Goal: Obtain resource: Obtain resource

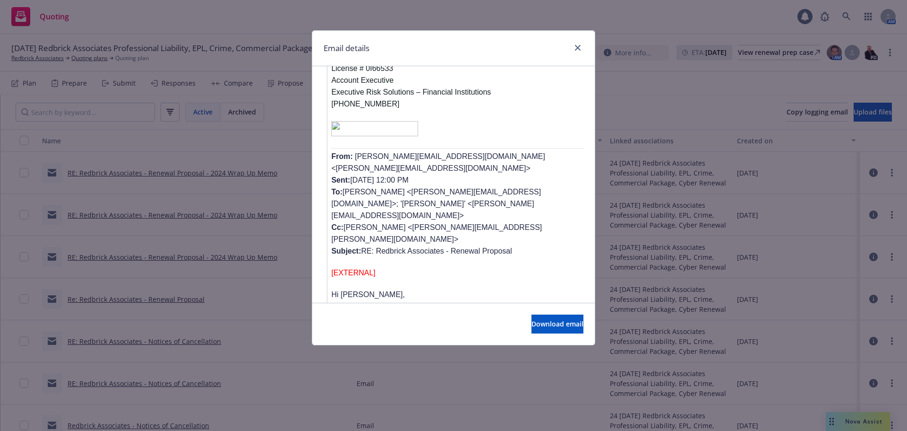
scroll to position [2694, 0]
click at [579, 50] on icon "close" at bounding box center [578, 48] width 6 height 6
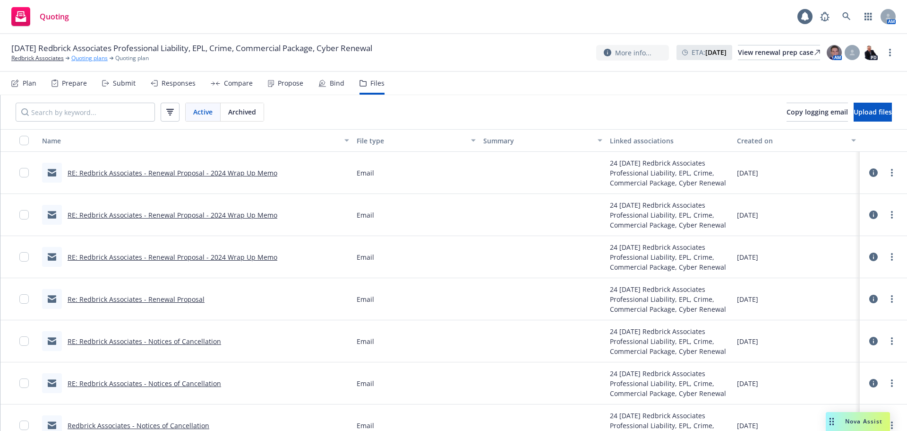
click at [91, 56] on link "Quoting plans" at bounding box center [89, 58] width 36 height 9
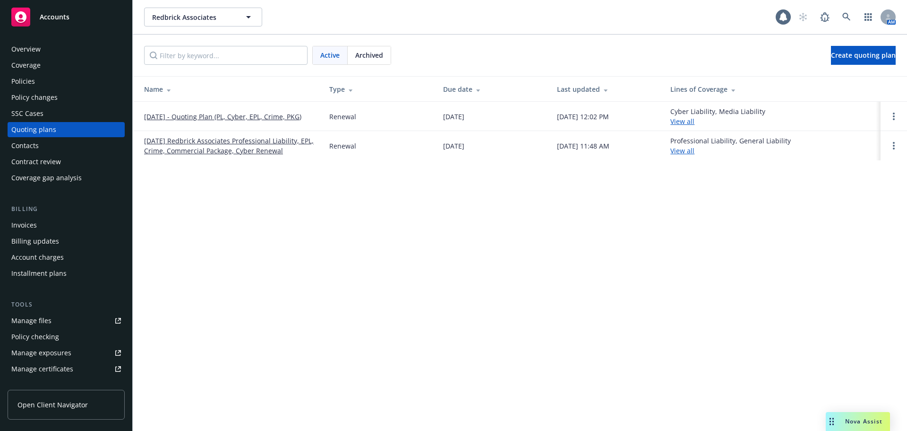
click at [174, 118] on link "09/29/25 - Quoting Plan (PL, Cyber, EPL, Crime, PKG)" at bounding box center [222, 117] width 157 height 10
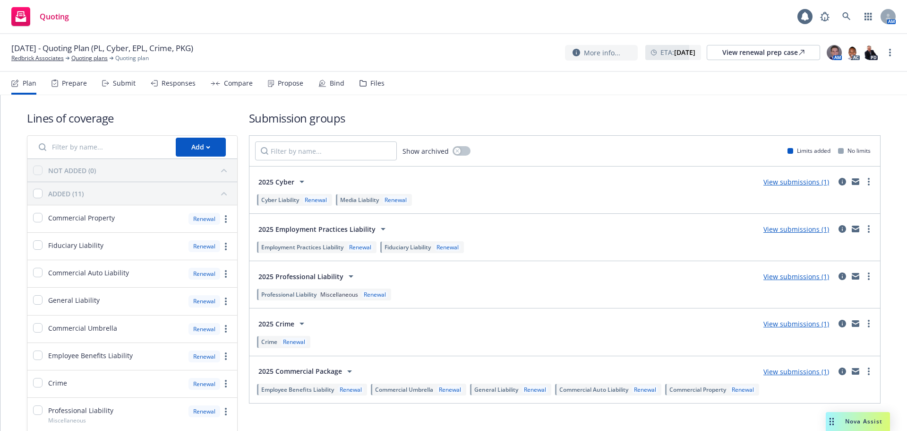
click at [378, 83] on div "Files" at bounding box center [378, 83] width 14 height 8
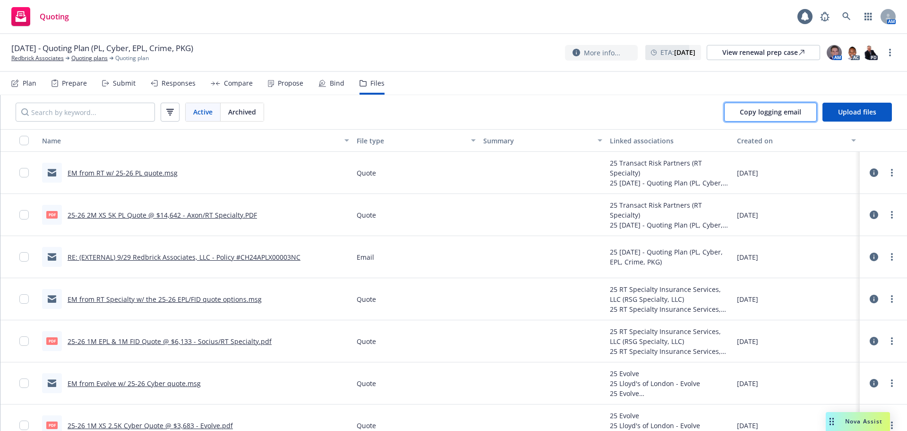
click at [802, 110] on span "Copy logging email" at bounding box center [770, 111] width 61 height 9
